Goal: Task Accomplishment & Management: Manage account settings

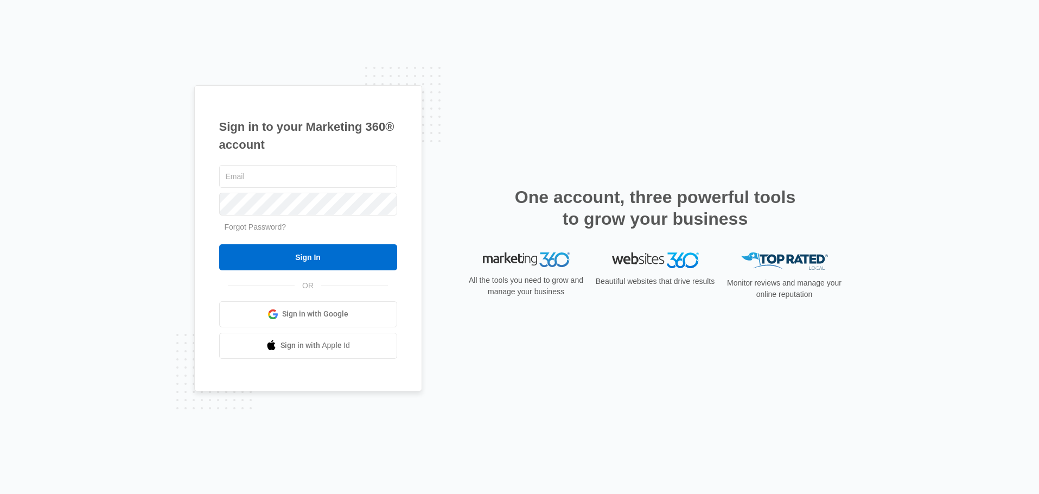
type input "[EMAIL_ADDRESS][DOMAIN_NAME]"
click at [247, 227] on link "Forgot Password?" at bounding box center [256, 226] width 62 height 9
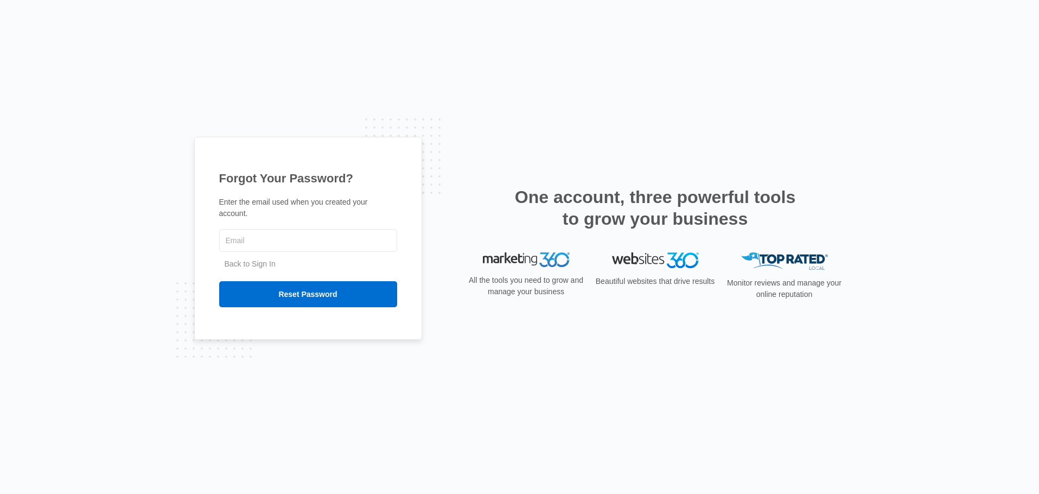
type input "[EMAIL_ADDRESS][DOMAIN_NAME]"
click at [305, 291] on input "Reset Password" at bounding box center [308, 294] width 178 height 26
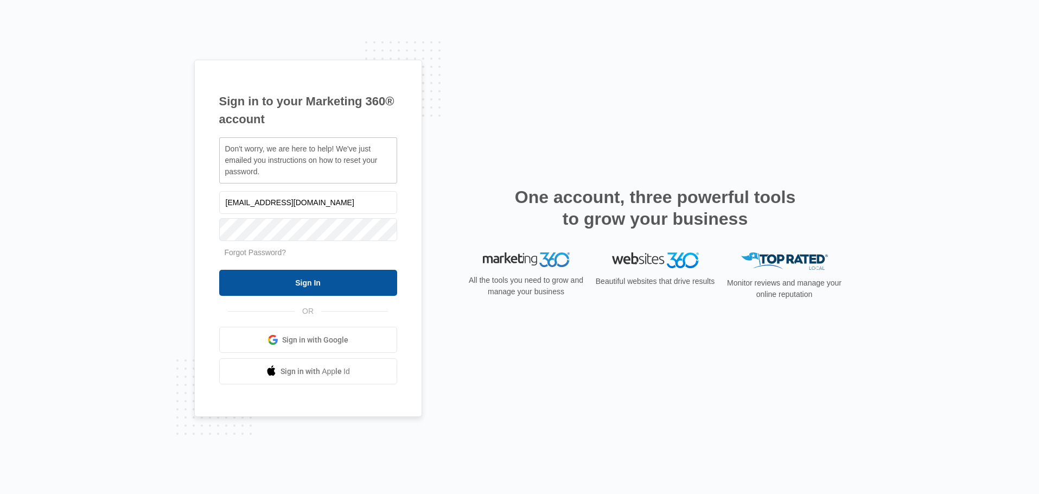
click at [306, 291] on input "Sign In" at bounding box center [308, 283] width 178 height 26
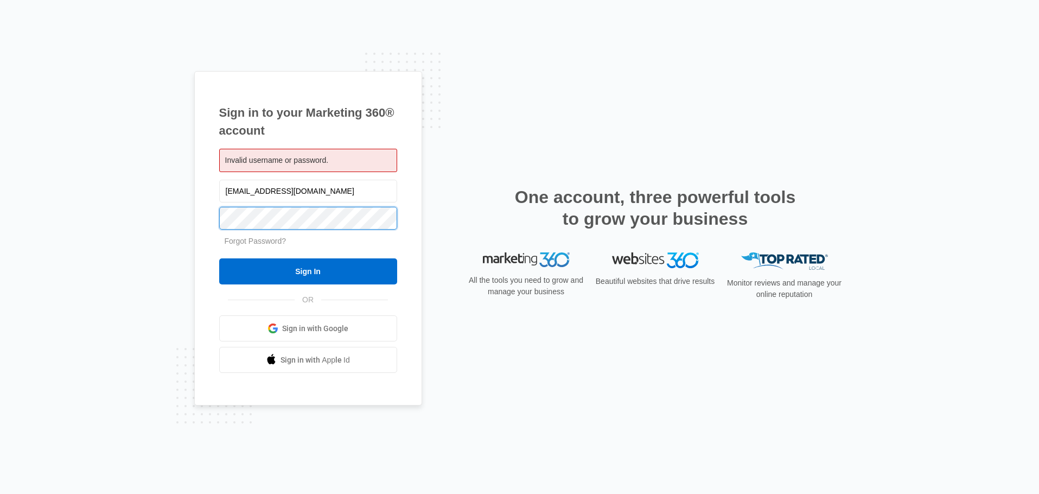
click at [136, 214] on div "Sign in to your Marketing 360® account Invalid username or password. dryounglim…" at bounding box center [519, 247] width 1039 height 494
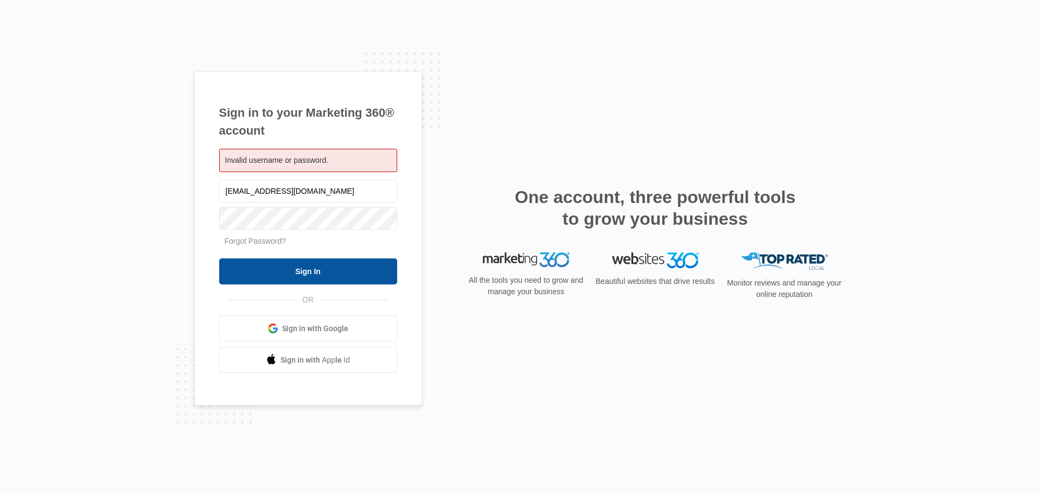
click at [253, 267] on input "Sign In" at bounding box center [308, 271] width 178 height 26
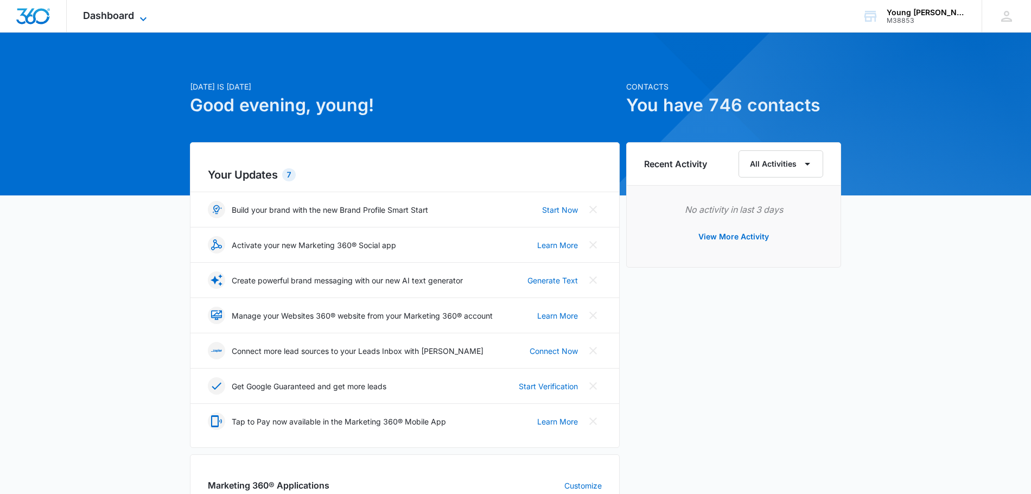
click at [142, 18] on icon at bounding box center [143, 19] width 7 height 4
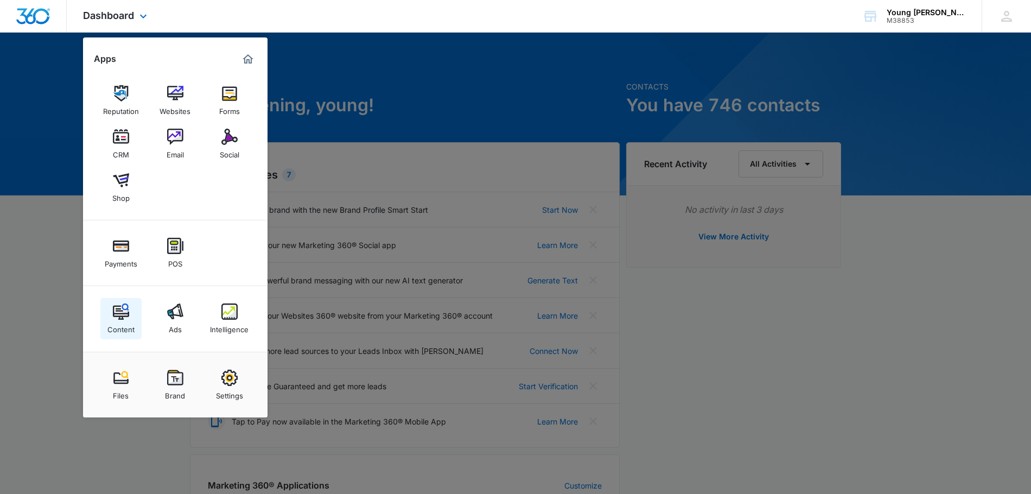
click at [118, 320] on div "Content" at bounding box center [120, 327] width 27 height 14
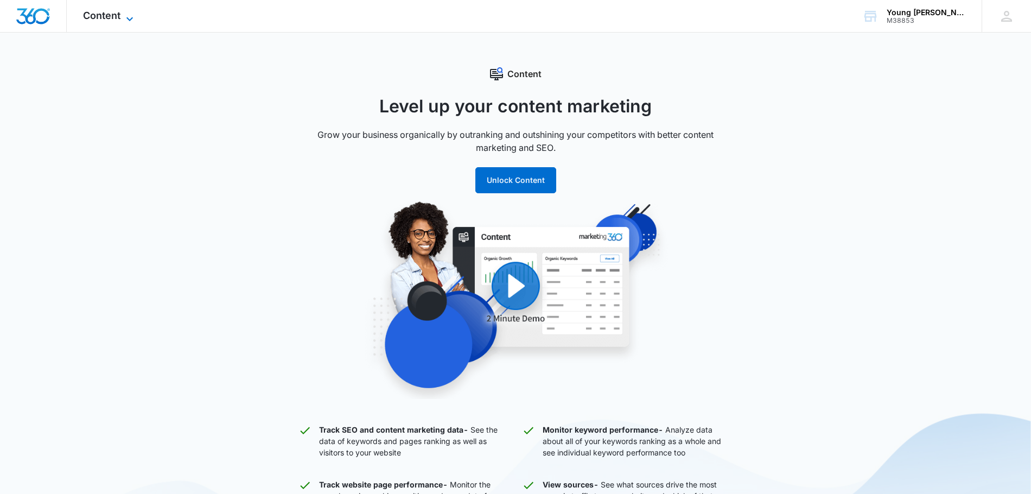
click at [124, 20] on icon at bounding box center [129, 18] width 13 height 13
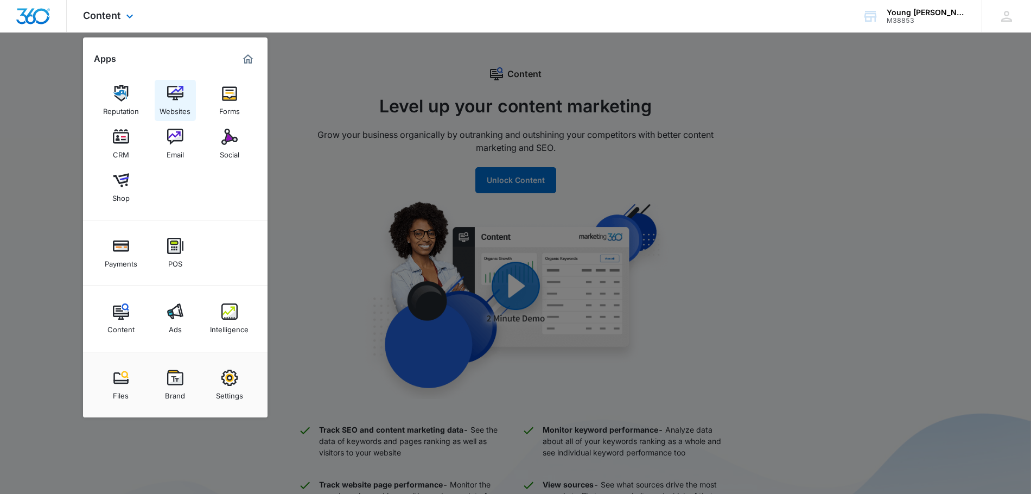
click at [173, 101] on img at bounding box center [175, 93] width 16 height 16
